Goal: Navigation & Orientation: Find specific page/section

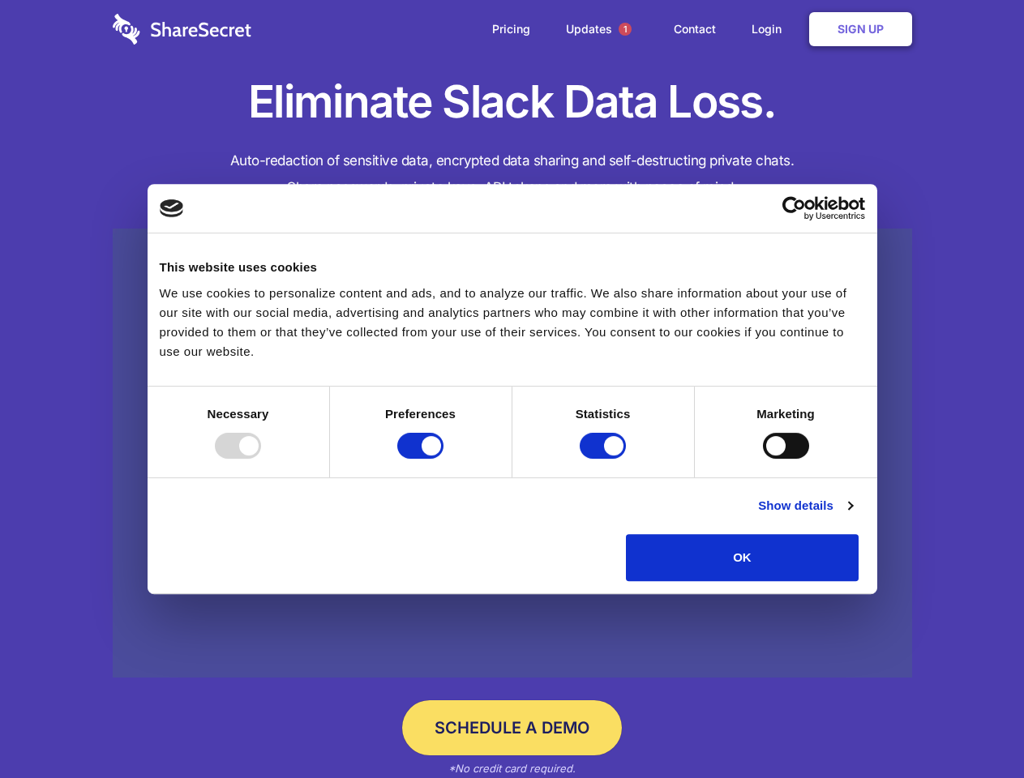
click at [261, 459] on div at bounding box center [238, 446] width 46 height 26
click at [444, 459] on input "Preferences" at bounding box center [420, 446] width 46 height 26
checkbox input "false"
click at [605, 459] on input "Statistics" at bounding box center [603, 446] width 46 height 26
checkbox input "false"
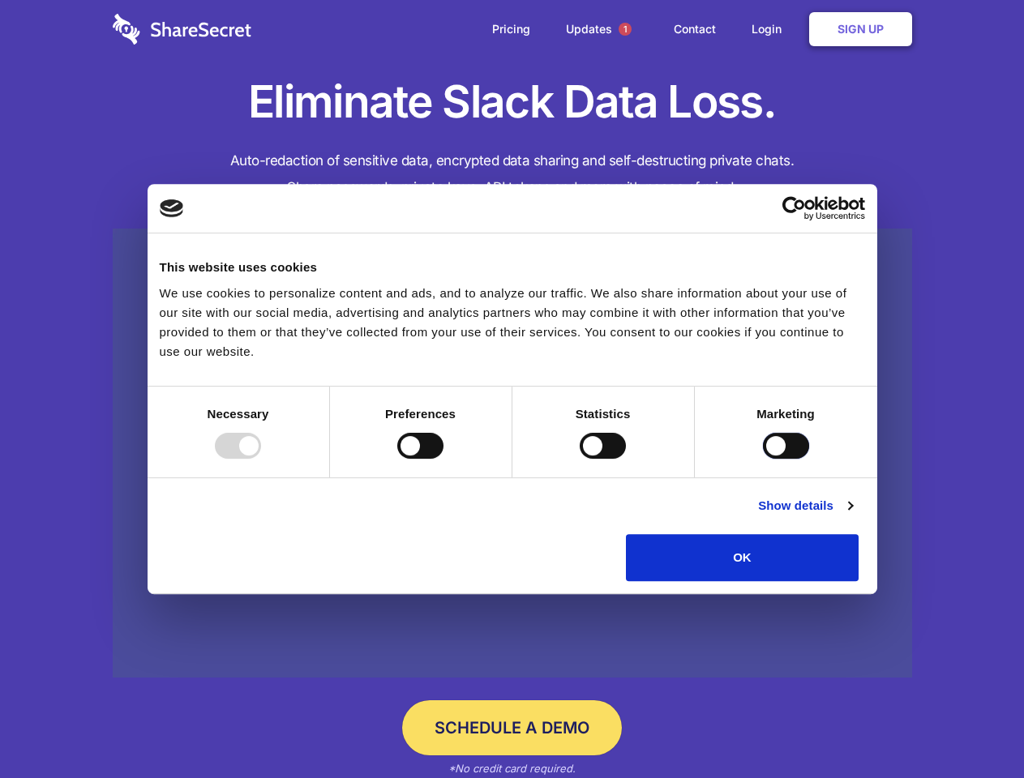
click at [763, 459] on input "Marketing" at bounding box center [786, 446] width 46 height 26
checkbox input "true"
click at [852, 516] on link "Show details" at bounding box center [805, 505] width 94 height 19
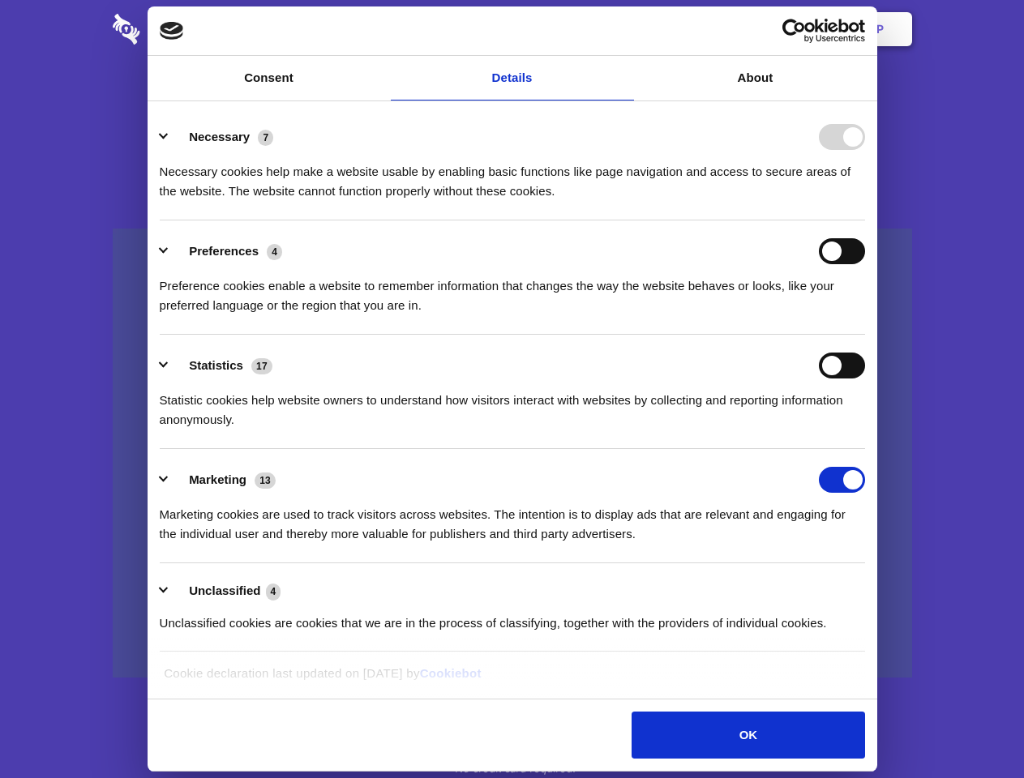
click at [865, 264] on div "Preferences 4" at bounding box center [512, 251] width 705 height 26
click at [624, 29] on span "1" at bounding box center [625, 29] width 13 height 13
